Goal: Information Seeking & Learning: Find specific fact

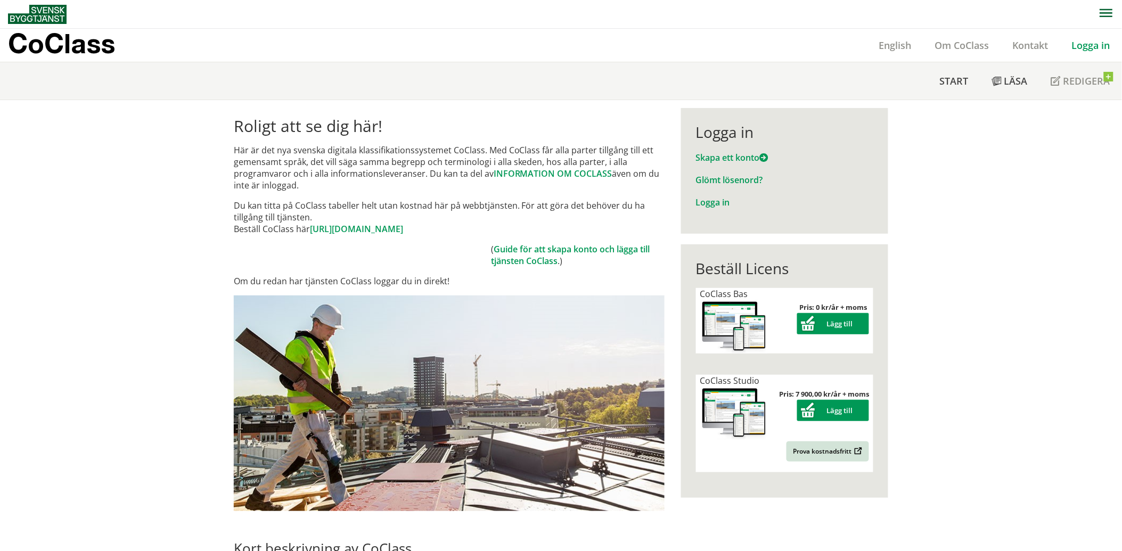
click at [1084, 43] on link "Logga in" at bounding box center [1091, 45] width 62 height 13
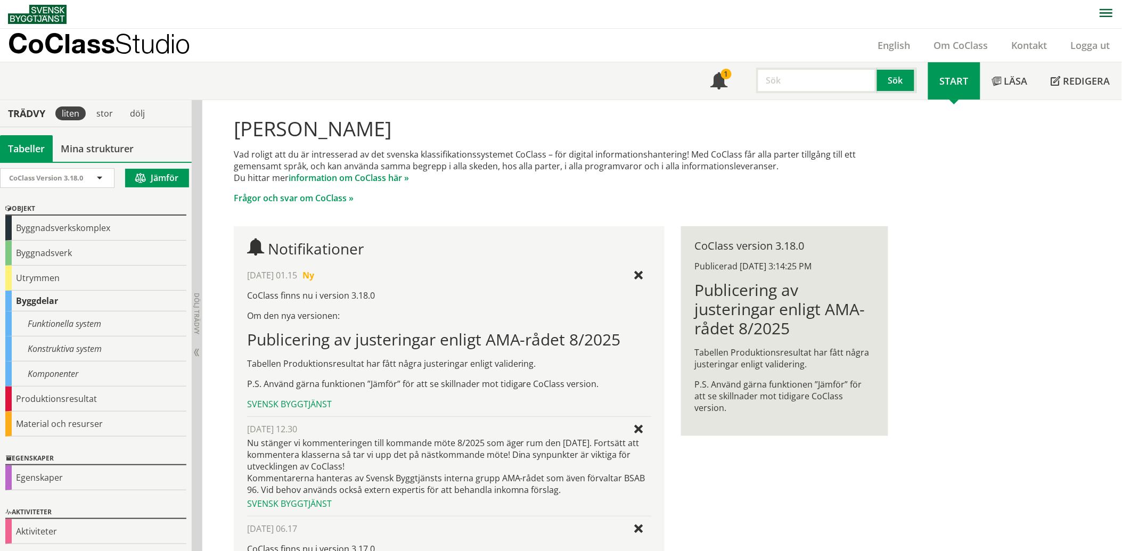
click at [551, 81] on input "text" at bounding box center [816, 81] width 121 height 26
click at [551, 107] on div "elkraftsystem" at bounding box center [812, 103] width 115 height 16
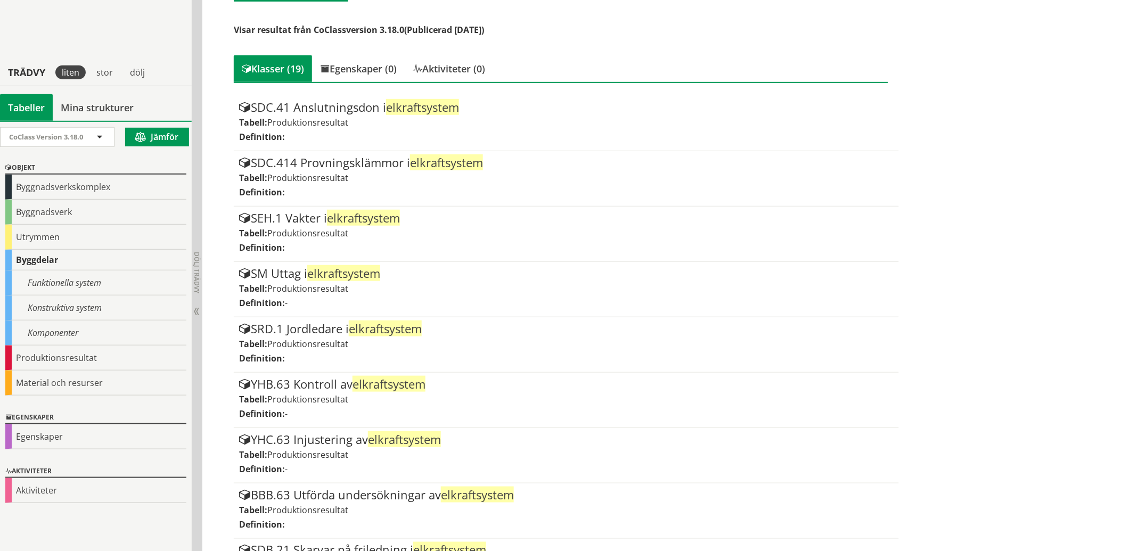
scroll to position [236, 0]
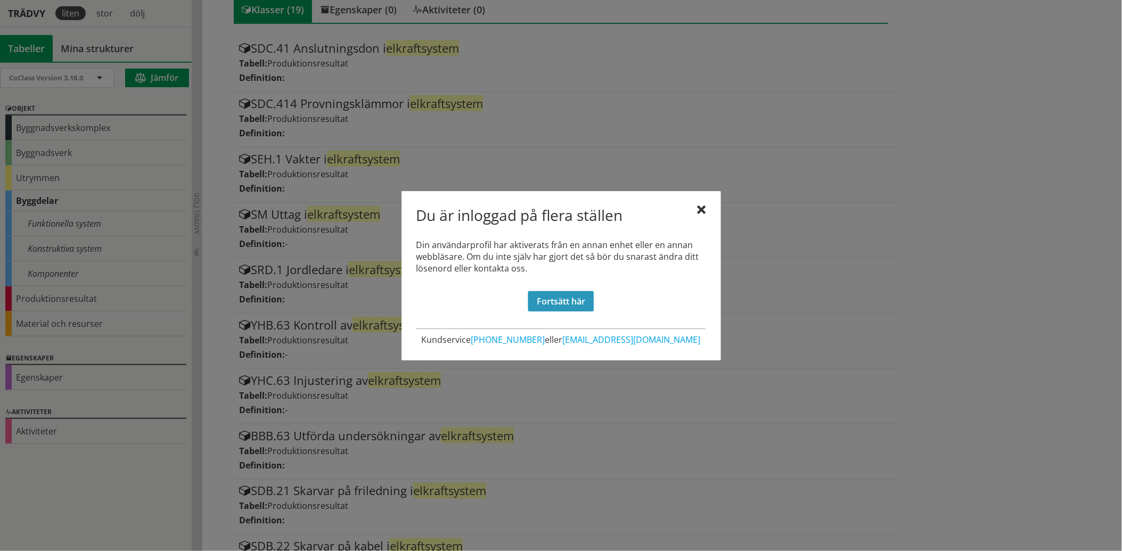
click at [551, 300] on link "Fortsätt här" at bounding box center [560, 301] width 65 height 20
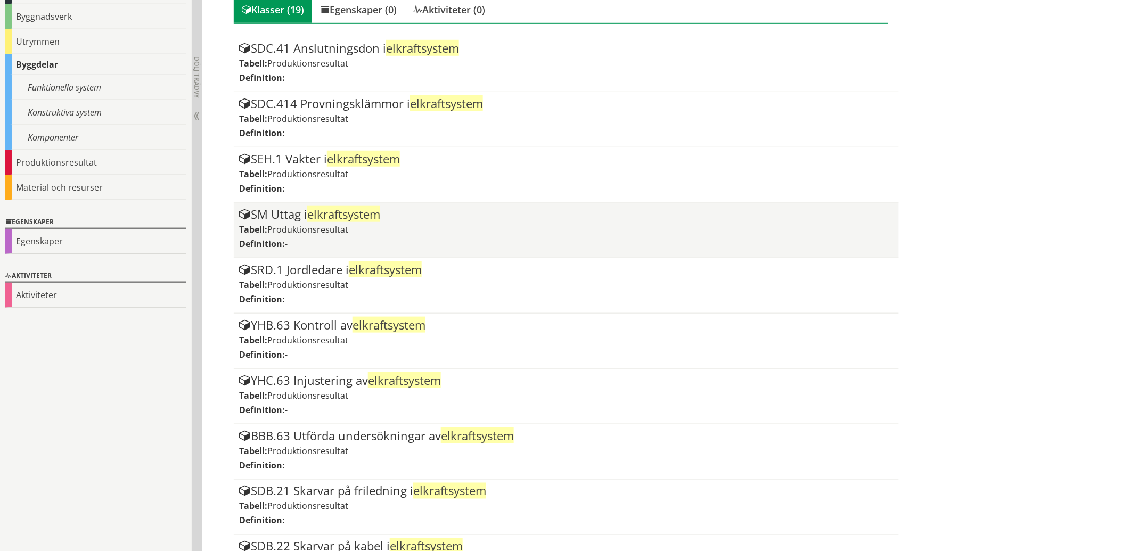
scroll to position [0, 0]
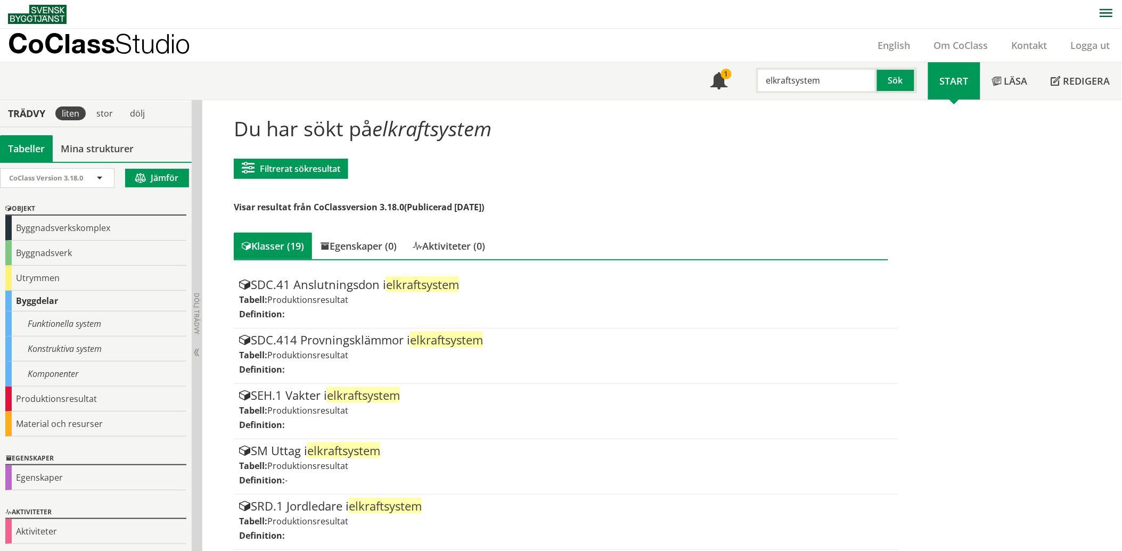
click at [551, 78] on input "elkraftsystem" at bounding box center [816, 81] width 121 height 26
click at [551, 102] on div "elkraftssystem" at bounding box center [812, 103] width 115 height 16
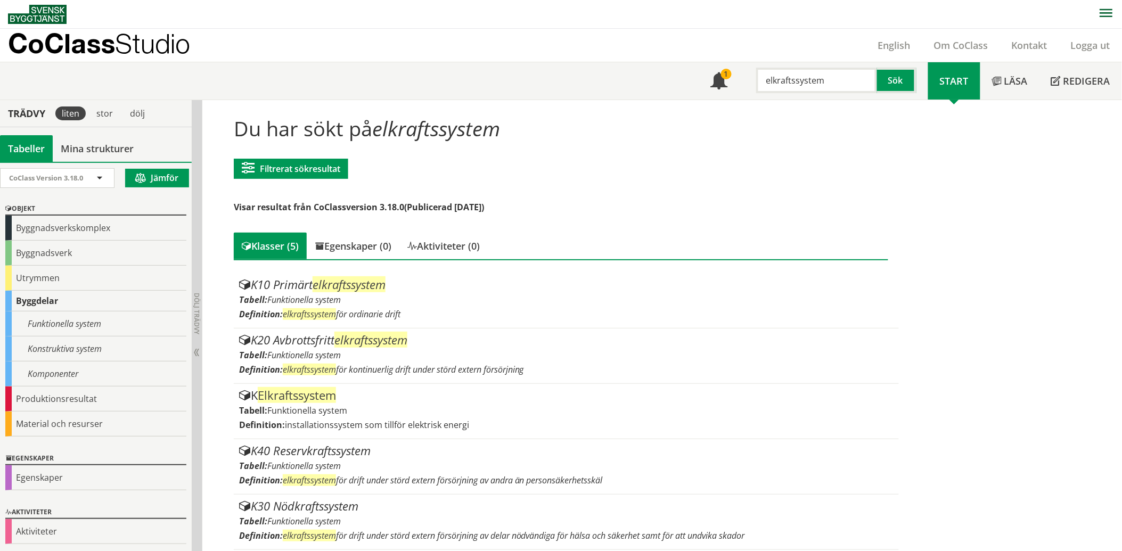
scroll to position [4, 0]
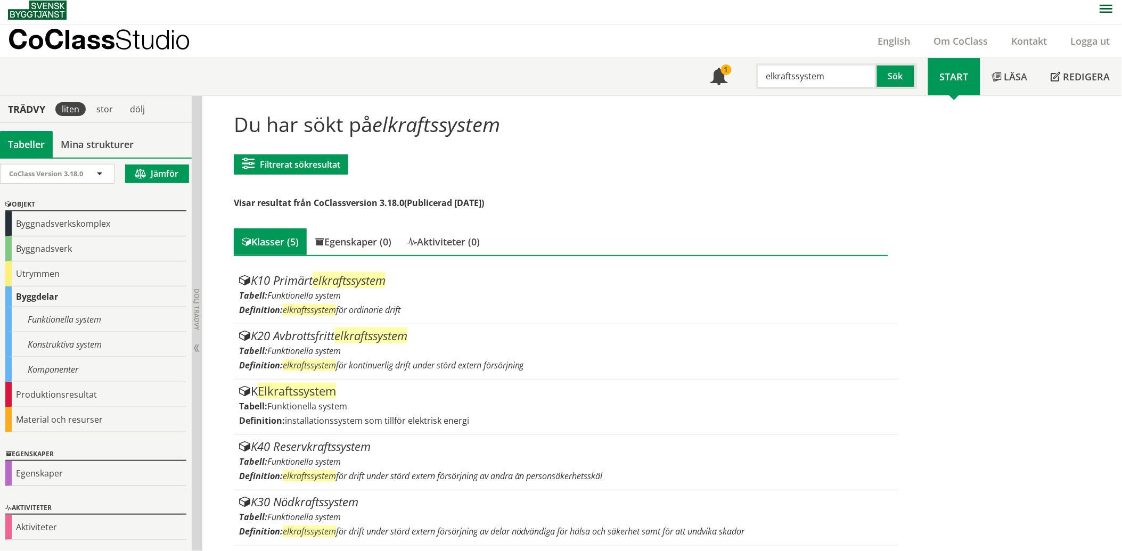
type input "elkraftssystem"
